Goal: Complete application form: Complete application form

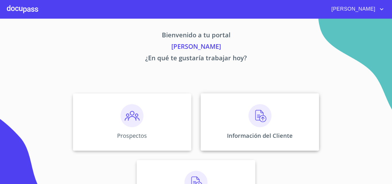
click at [264, 107] on img at bounding box center [260, 115] width 23 height 23
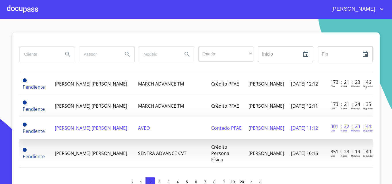
scroll to position [201, 0]
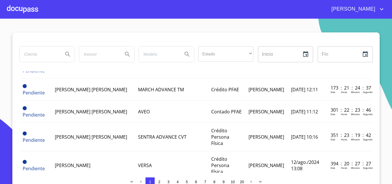
click at [40, 59] on input "search" at bounding box center [39, 53] width 39 height 15
type input "varlo"
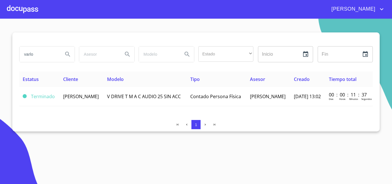
scroll to position [0, 0]
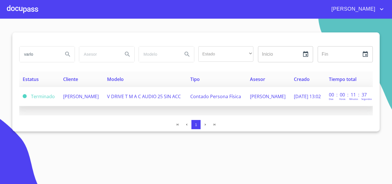
click at [79, 97] on span "[PERSON_NAME]" at bounding box center [81, 96] width 36 height 6
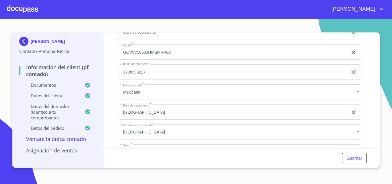
scroll to position [1158, 0]
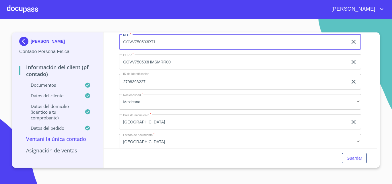
drag, startPoint x: 157, startPoint y: 51, endPoint x: 122, endPoint y: 48, distance: 35.2
click at [122, 48] on input "GOVV750503RT1" at bounding box center [233, 41] width 229 height 15
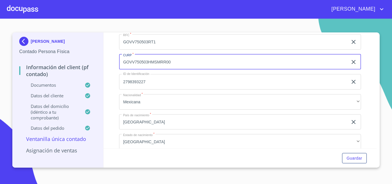
click at [164, 65] on input "GOVV750503HMSMRR00" at bounding box center [233, 61] width 229 height 15
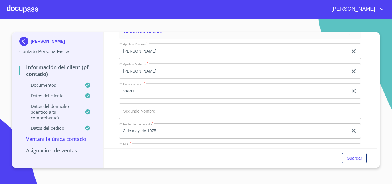
scroll to position [1014, 0]
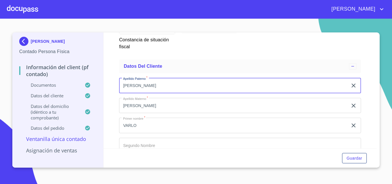
click at [143, 92] on input "[PERSON_NAME]" at bounding box center [233, 85] width 229 height 15
click at [132, 112] on input "[PERSON_NAME]" at bounding box center [233, 105] width 229 height 15
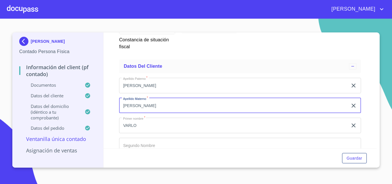
click at [132, 112] on input "[PERSON_NAME]" at bounding box center [233, 105] width 229 height 15
click at [131, 130] on input "VARLO" at bounding box center [233, 125] width 229 height 15
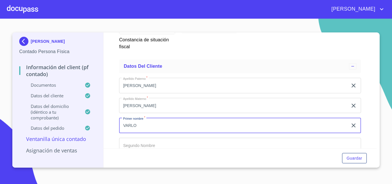
click at [131, 130] on input "VARLO" at bounding box center [233, 125] width 229 height 15
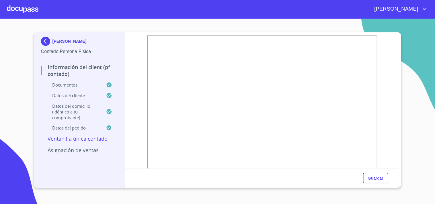
scroll to position [218, 0]
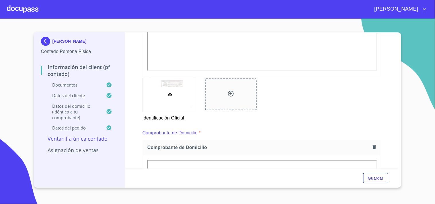
click at [391, 128] on div "Información del Client (PF contado) Documentos Documento de identificación.   *…" at bounding box center [261, 100] width 273 height 136
click at [392, 128] on div "[PERSON_NAME] Contado Persona Física Información del Client (PF contado) Docume…" at bounding box center [217, 110] width 367 height 156
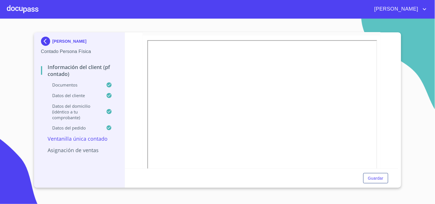
scroll to position [337, 0]
click at [15, 7] on div at bounding box center [23, 9] width 32 height 18
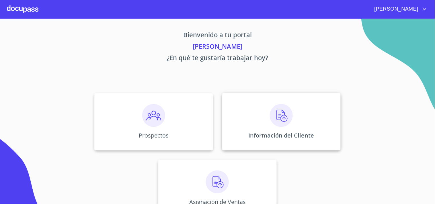
click at [274, 124] on img at bounding box center [281, 115] width 23 height 23
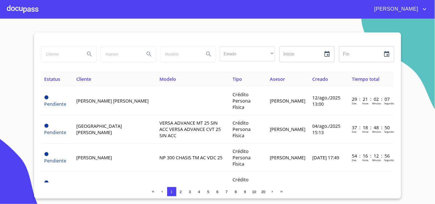
click at [66, 52] on input "search" at bounding box center [60, 53] width 39 height 15
type input "[PERSON_NAME]"
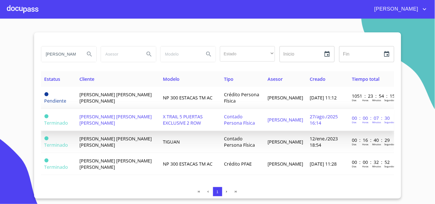
click at [136, 121] on td "[PERSON_NAME] [PERSON_NAME] [PERSON_NAME]" at bounding box center [117, 120] width 83 height 22
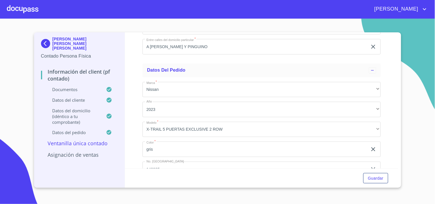
scroll to position [1403, 0]
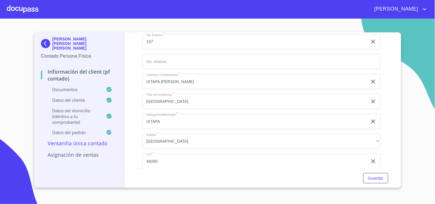
scroll to position [1275, 0]
